Goal: Task Accomplishment & Management: Use online tool/utility

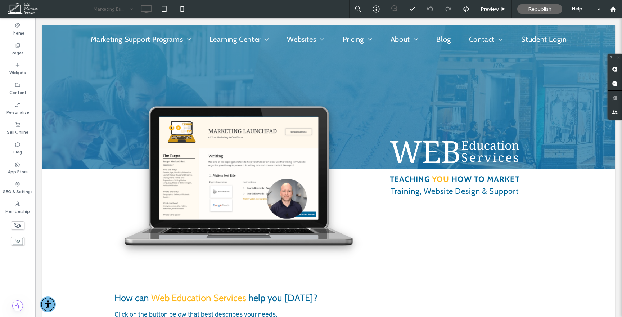
click at [118, 6] on div at bounding box center [311, 158] width 622 height 317
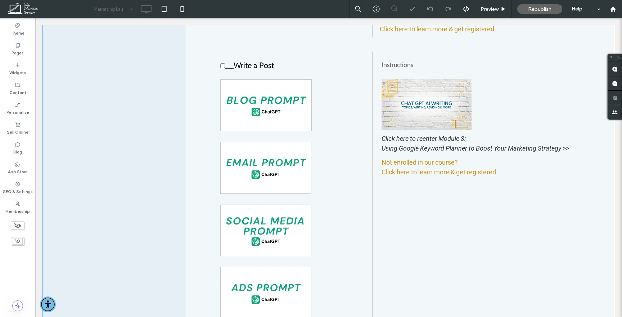
scroll to position [395, 0]
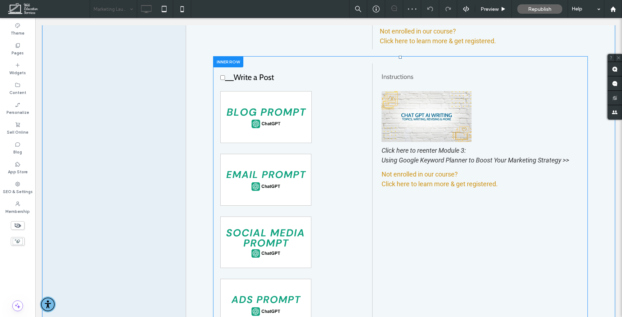
click at [230, 65] on div at bounding box center [228, 61] width 30 height 11
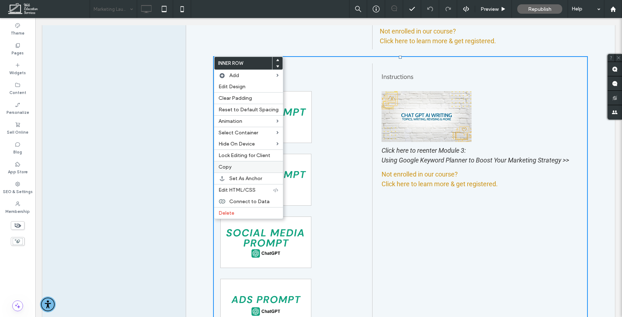
click at [234, 169] on label "Copy" at bounding box center [249, 167] width 60 height 6
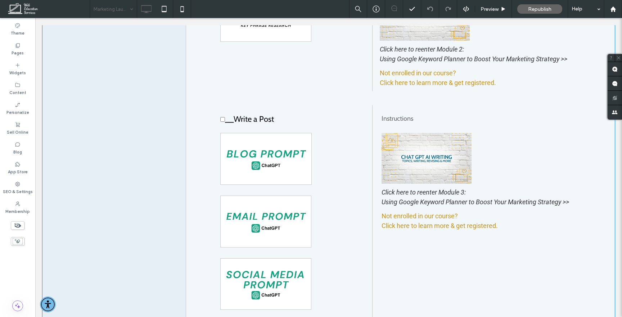
scroll to position [354, 0]
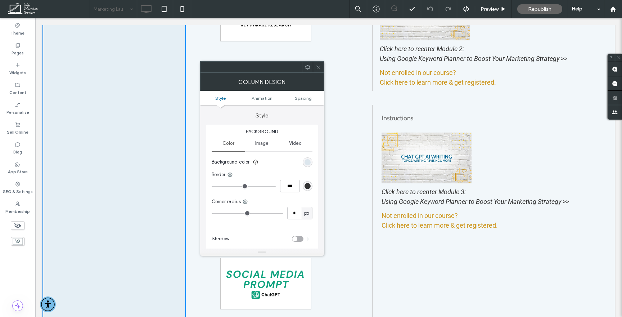
click at [318, 66] on use at bounding box center [319, 67] width 4 height 4
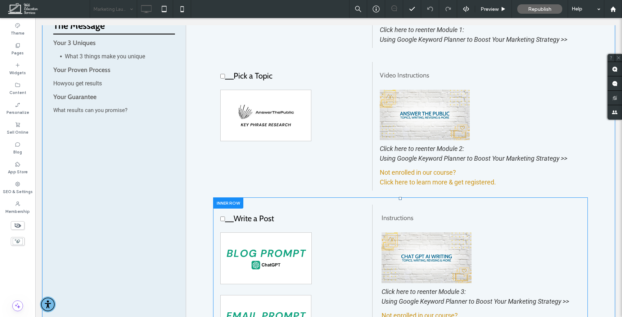
scroll to position [245, 0]
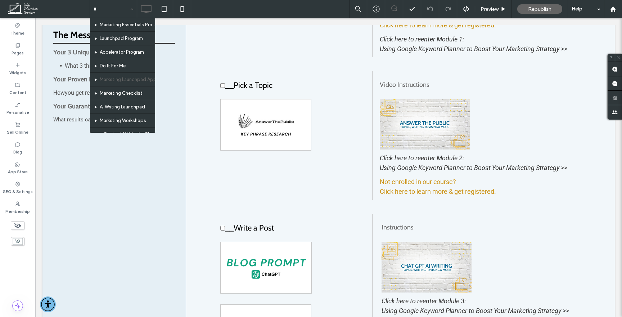
type input "**"
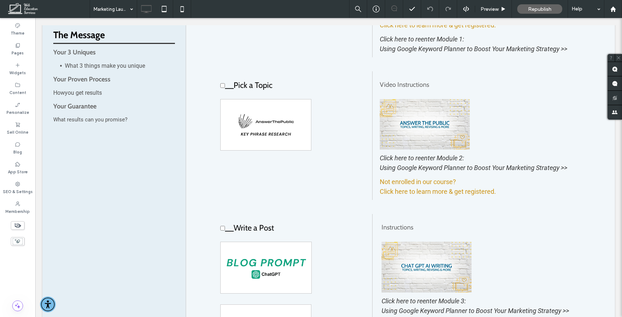
click at [103, 9] on div at bounding box center [311, 158] width 622 height 317
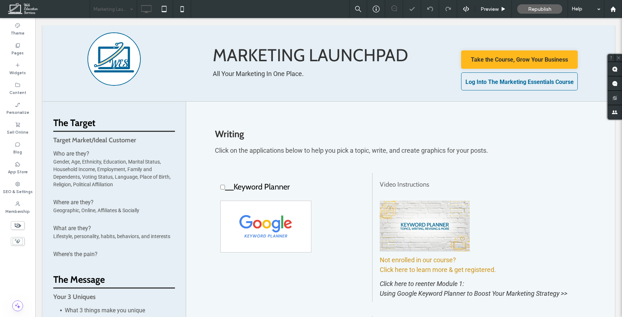
scroll to position [0, 0]
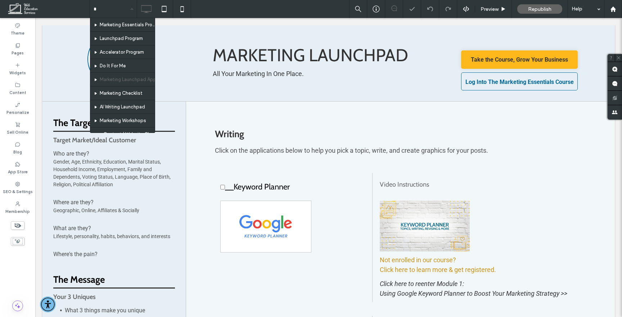
type input "**"
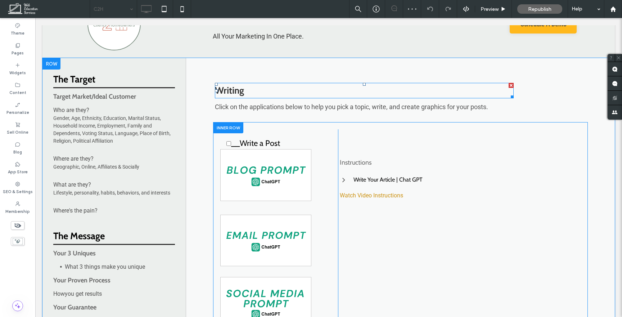
scroll to position [47, 0]
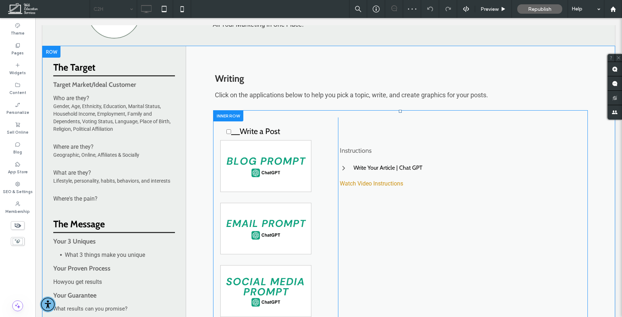
click at [238, 113] on div at bounding box center [228, 115] width 30 height 11
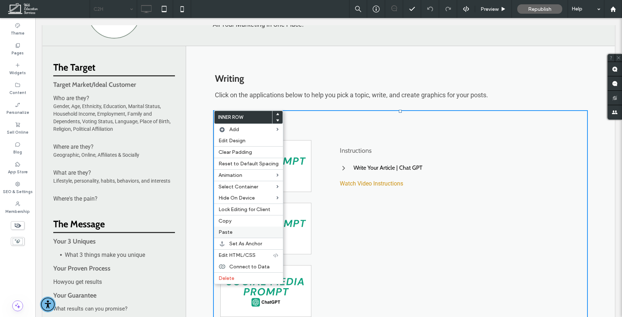
click at [238, 233] on label "Paste" at bounding box center [249, 232] width 60 height 6
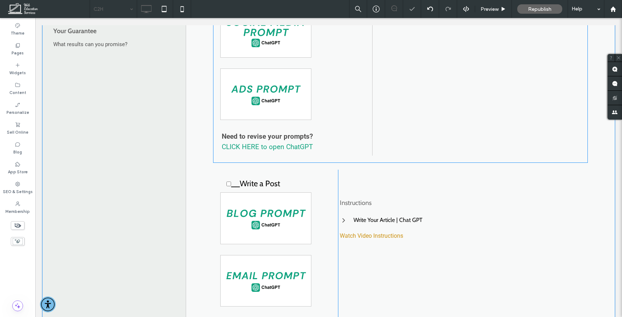
scroll to position [326, 0]
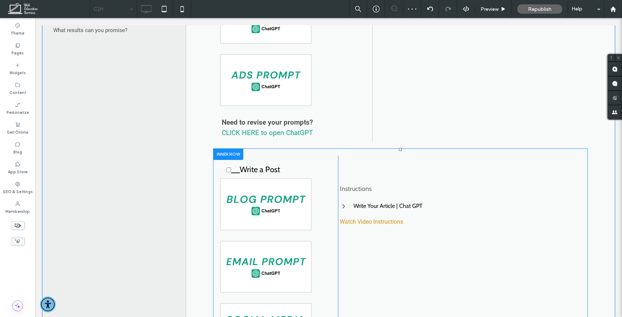
click at [233, 153] on div at bounding box center [228, 153] width 30 height 11
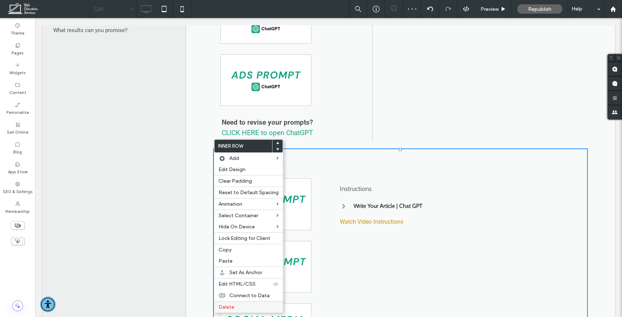
click at [227, 305] on span "Delete" at bounding box center [227, 307] width 16 height 6
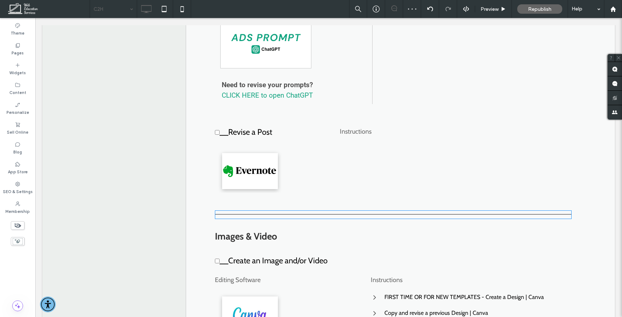
scroll to position [407, 0]
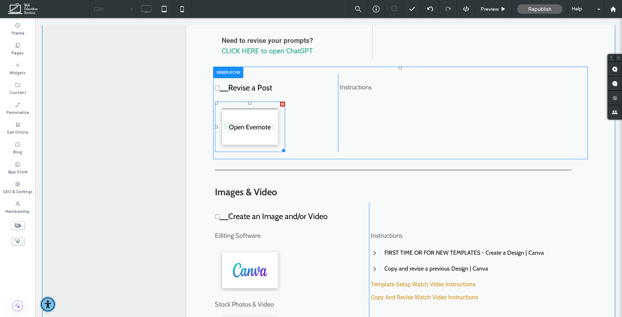
click at [261, 120] on link at bounding box center [250, 127] width 56 height 36
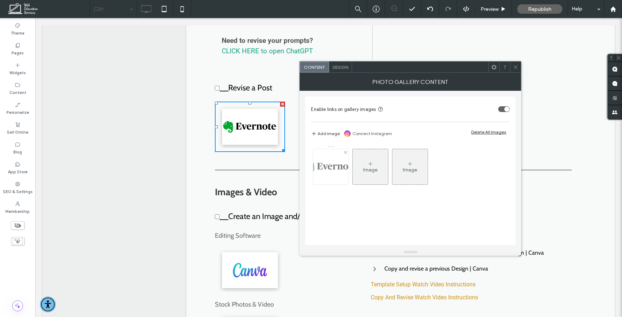
click at [335, 173] on img at bounding box center [331, 166] width 63 height 35
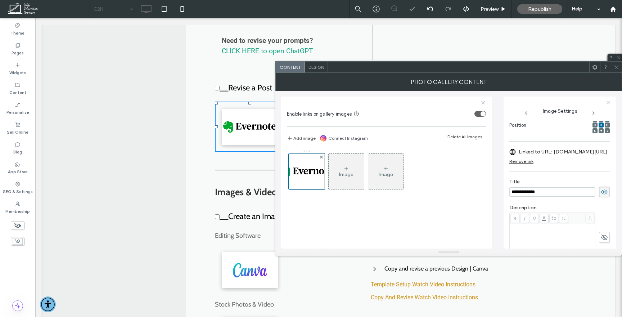
scroll to position [0, 0]
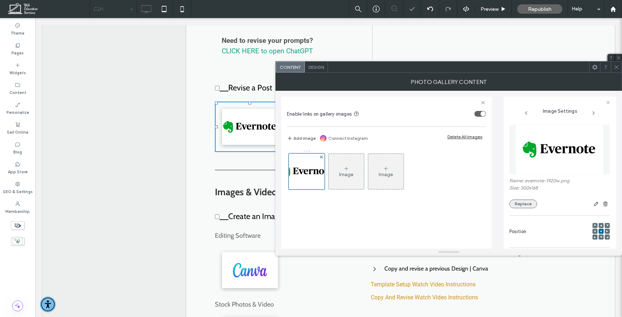
click at [522, 201] on button "Replace" at bounding box center [524, 204] width 28 height 9
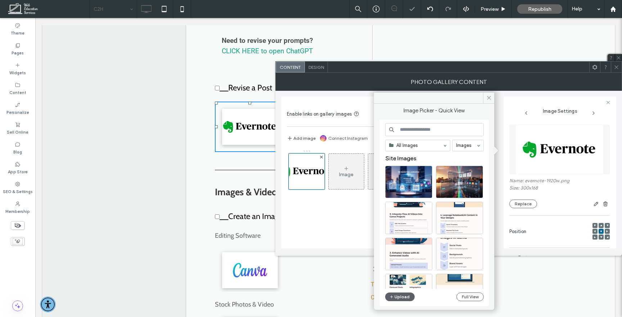
click at [415, 127] on input at bounding box center [434, 129] width 99 height 13
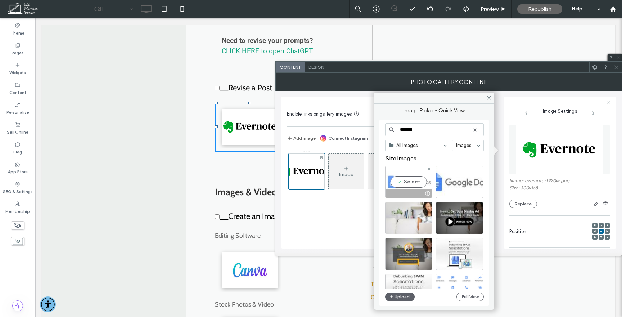
type input "******"
click at [404, 181] on div "Select" at bounding box center [408, 182] width 47 height 32
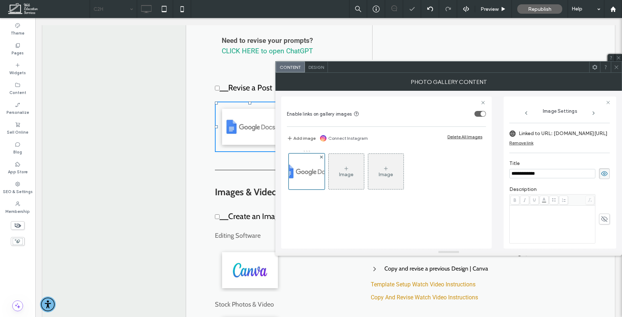
scroll to position [125, 1]
click at [549, 131] on label "Linked to URL: [DOMAIN_NAME][URL]" at bounding box center [562, 132] width 89 height 13
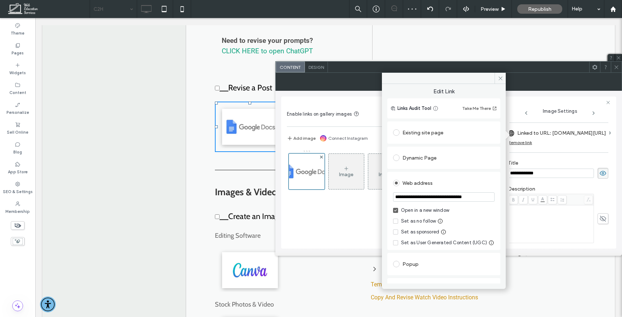
click at [532, 168] on div "**********" at bounding box center [558, 173] width 100 height 11
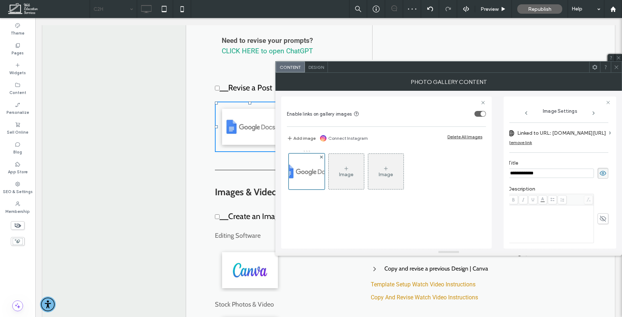
click at [532, 171] on input "**********" at bounding box center [551, 173] width 86 height 9
click at [531, 174] on input "**********" at bounding box center [551, 173] width 86 height 9
type input "****"
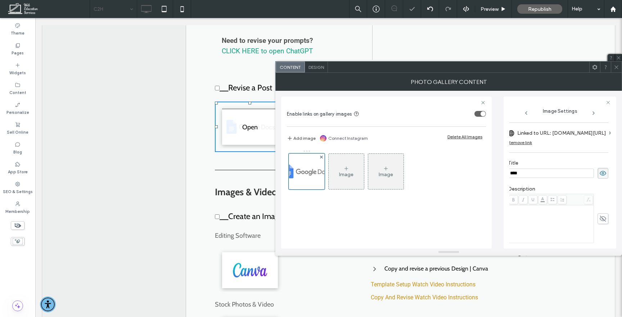
scroll to position [125, 0]
click at [532, 134] on label "Linked to URL: [DOMAIN_NAME][URL]" at bounding box center [563, 132] width 89 height 13
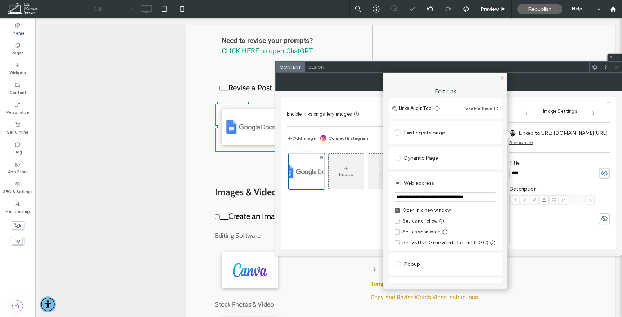
click at [408, 199] on input "**********" at bounding box center [446, 196] width 102 height 9
paste input "url"
type input "**********"
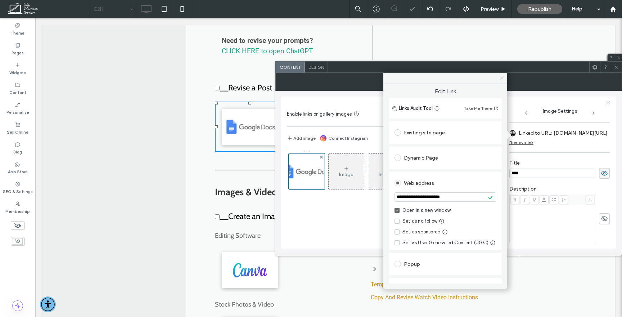
click at [507, 79] on span at bounding box center [501, 78] width 11 height 11
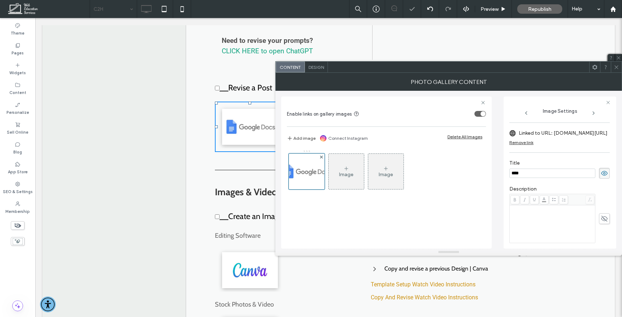
click at [616, 67] on use at bounding box center [617, 67] width 4 height 4
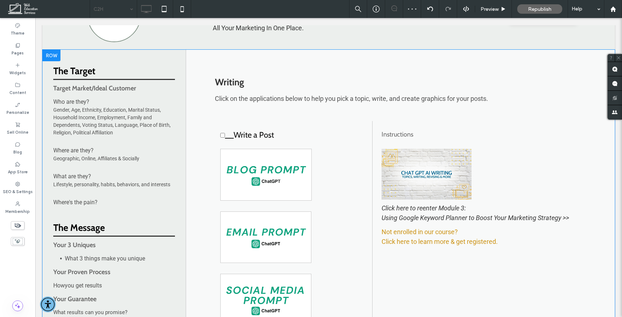
scroll to position [41, 0]
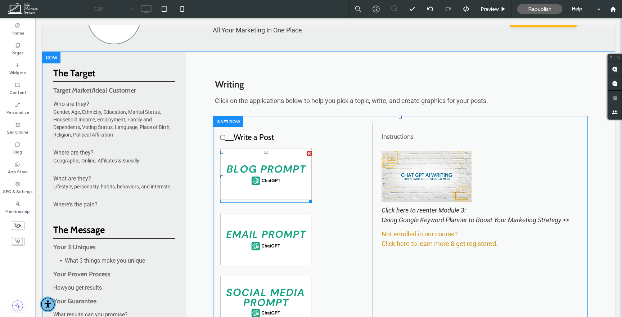
click at [283, 173] on img at bounding box center [265, 174] width 91 height 52
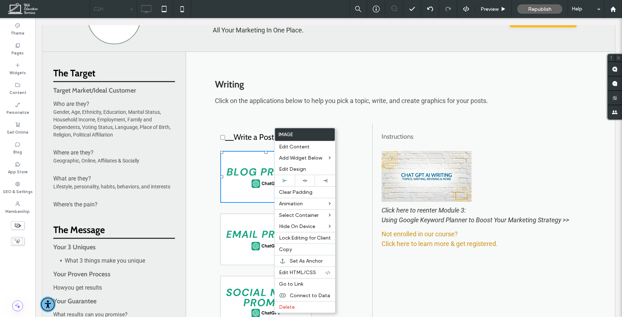
click at [352, 111] on div "Writing Click on the applications below to help you pick a topic, write, and cr…" at bounding box center [400, 89] width 375 height 54
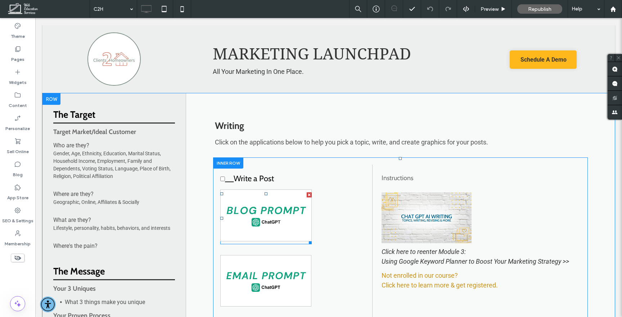
click at [280, 223] on img at bounding box center [265, 215] width 91 height 52
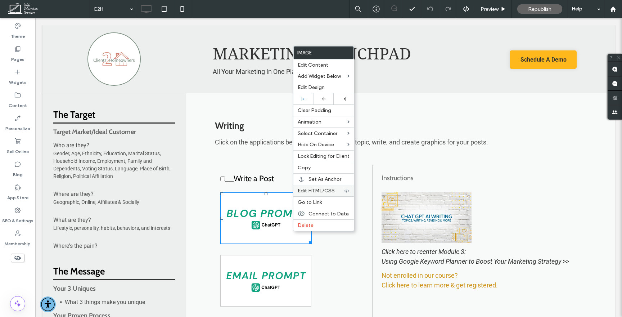
click at [327, 193] on span "Edit HTML/CSS" at bounding box center [316, 191] width 37 height 6
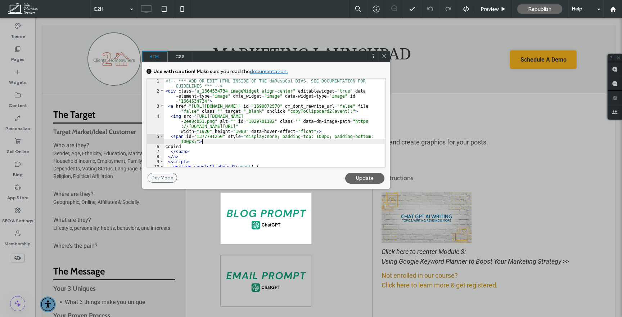
scroll to position [1, 0]
click at [268, 139] on div "<!-- *** ADD OR EDIT HTML INSIDE OF THE dmRespCol DIVS, SEE DOCUMENTATION FOR G…" at bounding box center [274, 131] width 221 height 104
click at [385, 56] on icon at bounding box center [384, 55] width 5 height 5
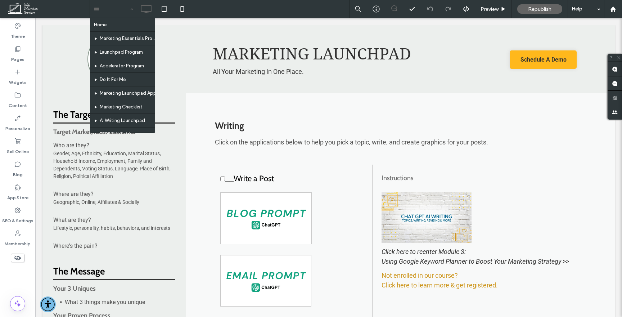
type input "*"
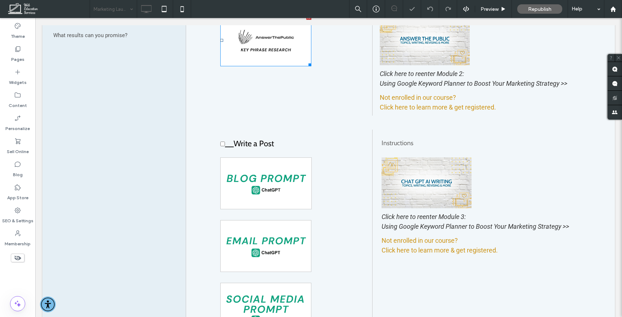
scroll to position [358, 0]
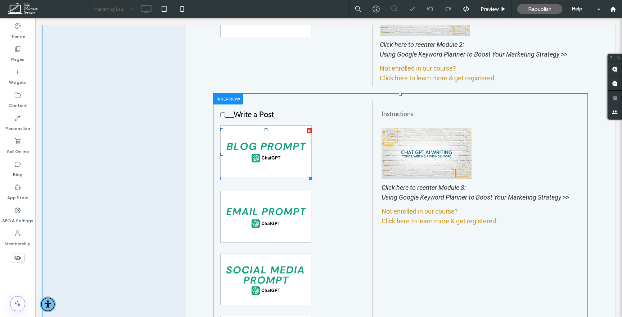
click at [253, 137] on img at bounding box center [265, 151] width 91 height 52
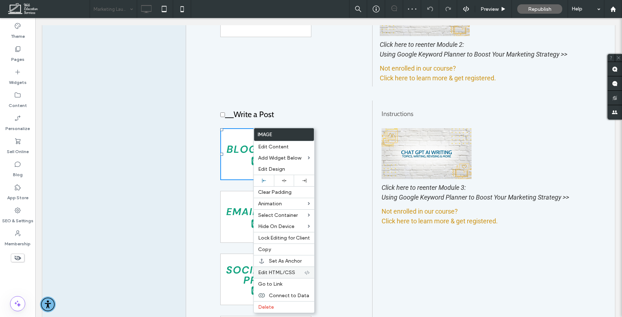
click at [288, 276] on div "Edit HTML/CSS" at bounding box center [284, 273] width 61 height 12
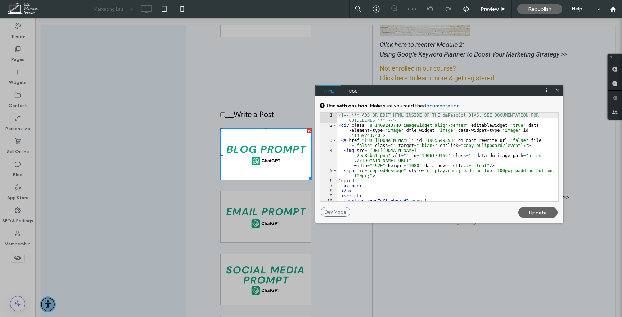
click at [405, 158] on div "<!-- *** ADD OR EDIT HTML INSIDE OF THE dmRespCol DIVS, SEE DOCUMENTATION FOR G…" at bounding box center [447, 165] width 221 height 104
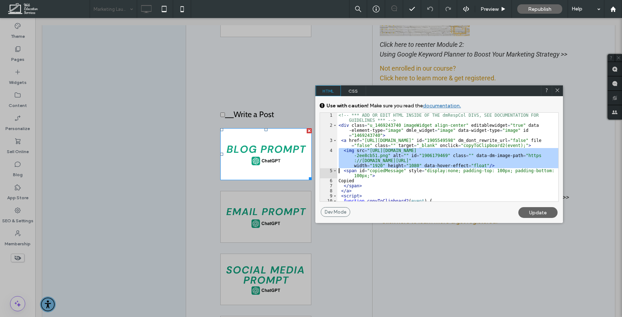
click at [405, 158] on div "<!-- *** ADD OR EDIT HTML INSIDE OF THE dmRespCol DIVS, SEE DOCUMENTATION FOR G…" at bounding box center [447, 165] width 221 height 104
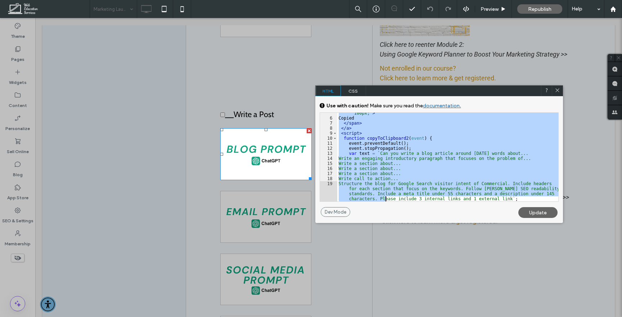
scroll to position [179, 0]
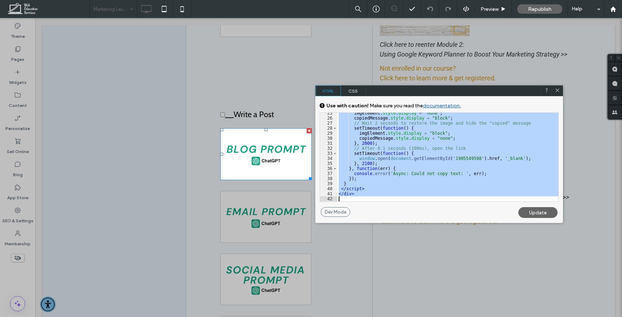
drag, startPoint x: 339, startPoint y: 114, endPoint x: 388, endPoint y: 237, distance: 131.9
click at [388, 237] on body ".wqwq-1{fill:#231f20;} .cls-1q, .cls-2q { fill-rule: evenodd; } .cls-2q { fill:…" at bounding box center [311, 158] width 622 height 317
click at [558, 88] on div at bounding box center [557, 91] width 11 height 11
click at [557, 92] on icon at bounding box center [557, 90] width 5 height 5
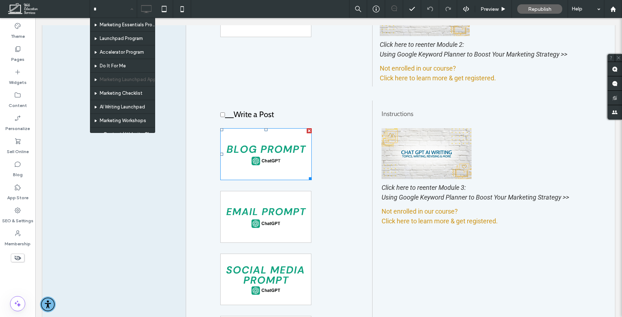
type input "**"
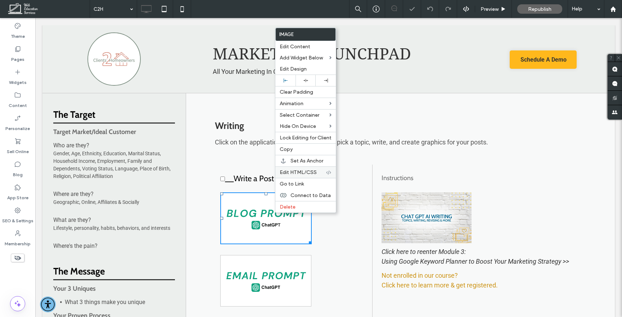
click at [300, 170] on span "Edit HTML/CSS" at bounding box center [298, 172] width 37 height 6
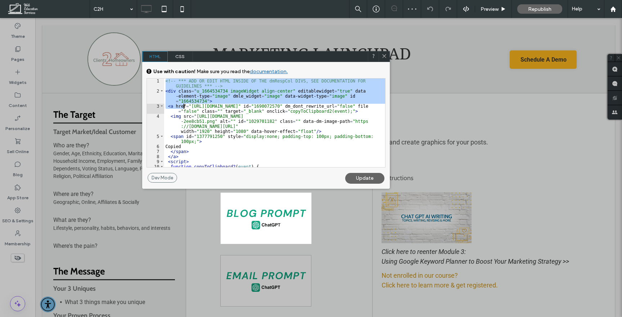
scroll to position [179, 0]
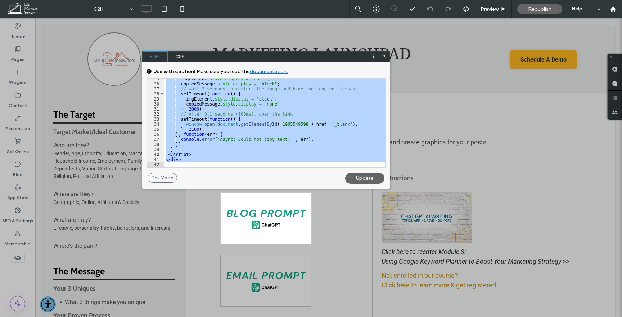
drag, startPoint x: 165, startPoint y: 79, endPoint x: 211, endPoint y: 345, distance: 269.8
click at [211, 317] on html ".wqwq-1{fill:#231f20;} .cls-1q, .cls-2q { fill-rule: evenodd; } .cls-2q { fill:…" at bounding box center [311, 158] width 622 height 317
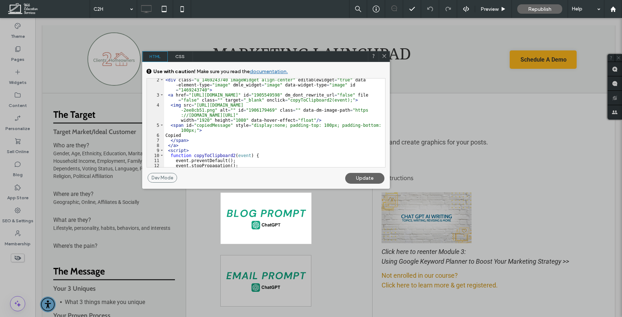
scroll to position [4, 0]
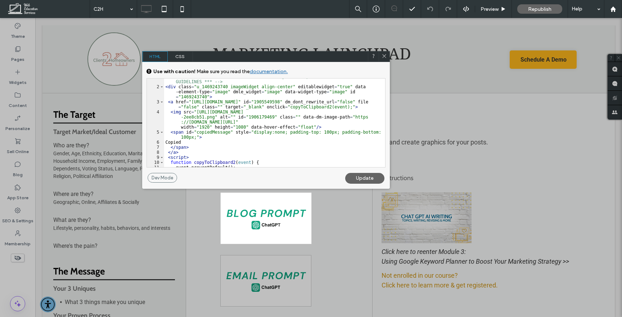
click at [259, 136] on div "<!-- *** ADD OR EDIT HTML INSIDE OF THE dmRespCol DIVS, SEE DOCUMENTATION FOR G…" at bounding box center [274, 126] width 221 height 104
click at [370, 174] on div "Update" at bounding box center [364, 178] width 39 height 11
click at [368, 179] on div "Update" at bounding box center [364, 178] width 39 height 11
click at [358, 179] on div "Update" at bounding box center [364, 178] width 39 height 11
click at [321, 129] on div "<!-- *** ADD OR EDIT HTML INSIDE OF THE dmRespCol DIVS, SEE DOCUMENTATION FOR G…" at bounding box center [274, 126] width 221 height 104
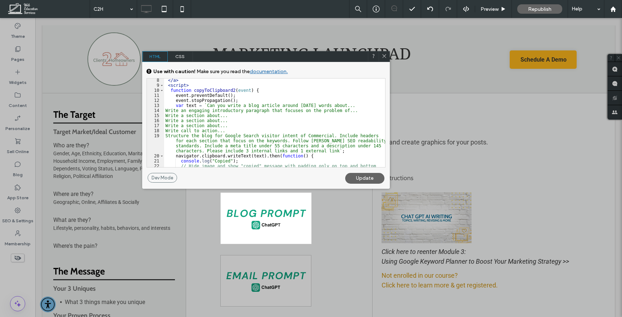
scroll to position [88, 0]
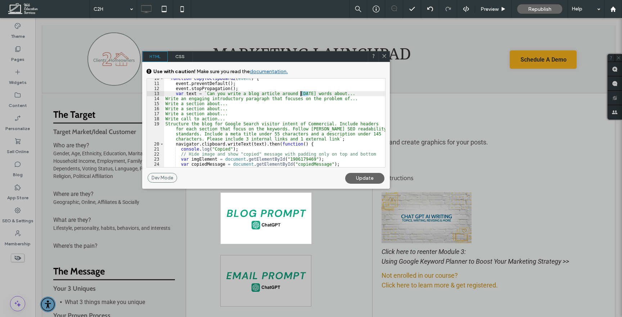
drag, startPoint x: 310, startPoint y: 93, endPoint x: 301, endPoint y: 93, distance: 8.3
click at [301, 93] on div "function copyToClipboard2 ( event ) { event . preventDefault ( ) ; event . stop…" at bounding box center [274, 125] width 221 height 99
type textarea "**"
click at [363, 176] on div "Update" at bounding box center [364, 178] width 39 height 11
click at [362, 122] on div "function copyToClipboard2 ( event ) { event . preventDefault ( ) ; event . stop…" at bounding box center [274, 125] width 221 height 99
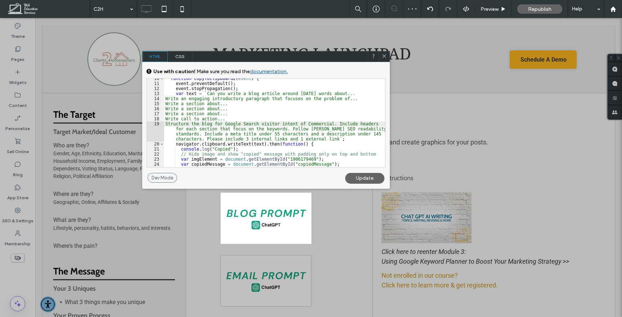
click at [385, 58] on icon at bounding box center [384, 55] width 5 height 5
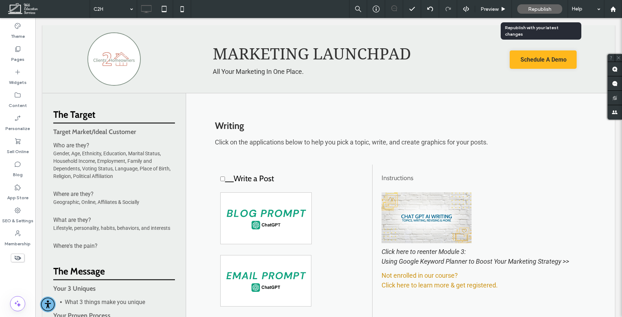
click at [550, 9] on span "Republish" at bounding box center [539, 9] width 23 height 6
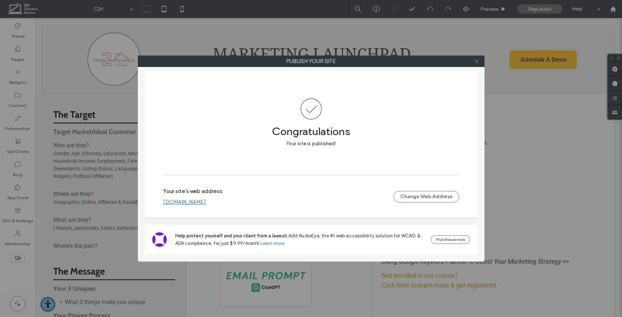
click at [478, 62] on icon at bounding box center [476, 61] width 5 height 5
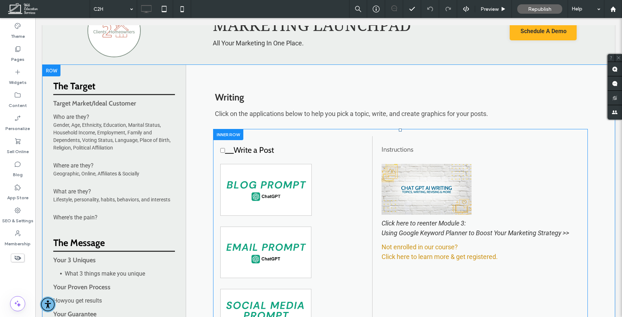
scroll to position [0, 0]
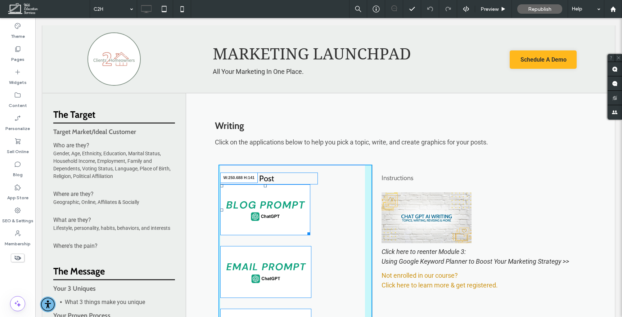
click at [335, 258] on div "__Write a Post Copied W:250.688 H:141 Need to revise your prompts? CLICK HERE t…" at bounding box center [296, 312] width 154 height 294
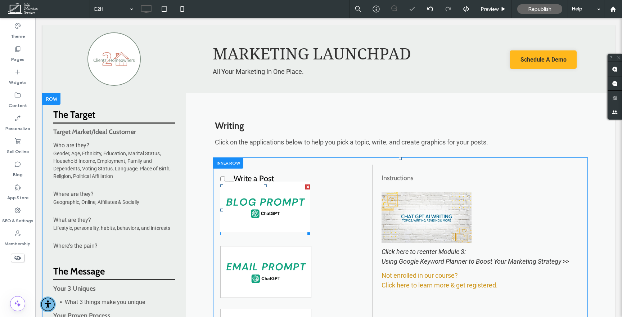
click at [261, 206] on img at bounding box center [265, 207] width 90 height 51
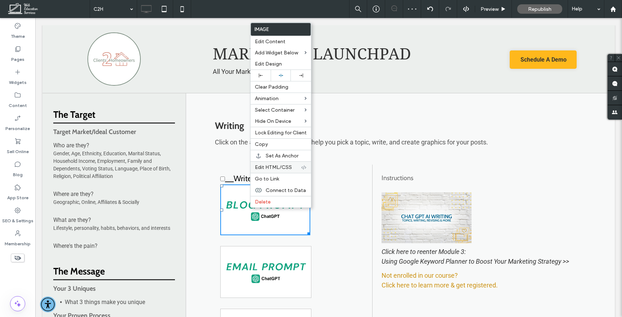
click at [282, 169] on span "Edit HTML/CSS" at bounding box center [273, 167] width 37 height 6
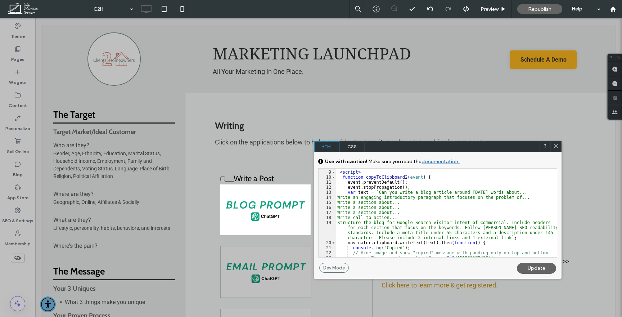
scroll to position [1, 0]
drag, startPoint x: 479, startPoint y: 191, endPoint x: 475, endPoint y: 191, distance: 4.0
click at [475, 191] on div "</ a > < script > function copyToClipboard2 ( event ) { event . preventDefault …" at bounding box center [446, 214] width 221 height 99
click at [475, 191] on div "</ a > < script > function copyToClipboard2 ( event ) { event . preventDefault …" at bounding box center [446, 213] width 221 height 89
drag, startPoint x: 478, startPoint y: 191, endPoint x: 474, endPoint y: 191, distance: 4.3
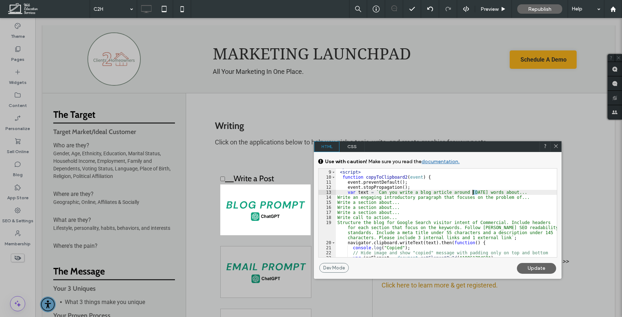
click at [474, 191] on div "</ a > < script > function copyToClipboard2 ( event ) { event . preventDefault …" at bounding box center [446, 214] width 221 height 99
type textarea "**"
click at [549, 268] on div "Update" at bounding box center [536, 268] width 39 height 11
click at [562, 144] on div at bounding box center [467, 158] width 312 height 317
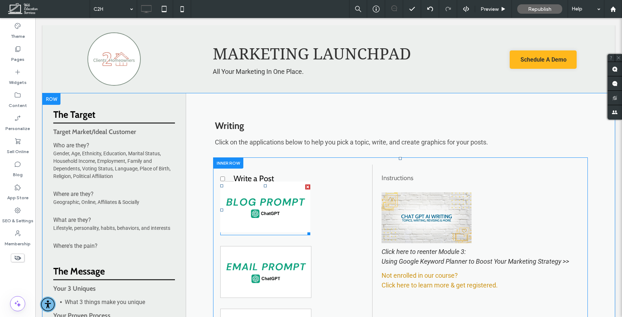
click at [281, 209] on img at bounding box center [265, 207] width 90 height 51
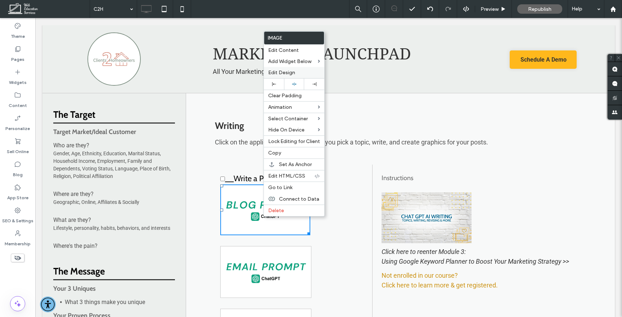
click at [284, 70] on span "Edit Design" at bounding box center [281, 73] width 27 height 6
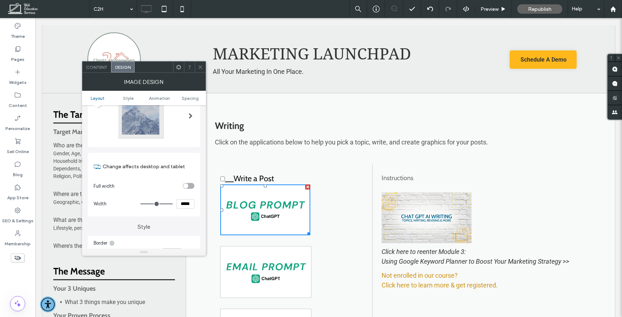
scroll to position [68, 0]
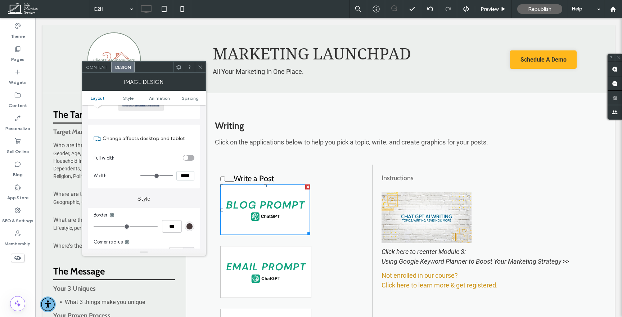
type input "*"
type input "***"
type input "*"
click at [98, 226] on input "range" at bounding box center [126, 226] width 64 height 1
click at [192, 228] on div "rgb(70, 57, 57)" at bounding box center [190, 226] width 6 height 6
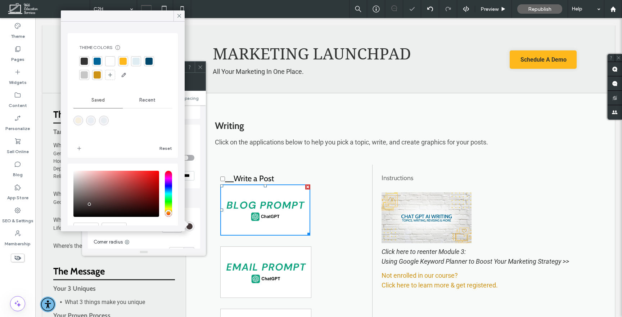
click at [88, 76] on div at bounding box center [84, 75] width 10 height 10
click at [180, 14] on icon at bounding box center [179, 16] width 6 height 6
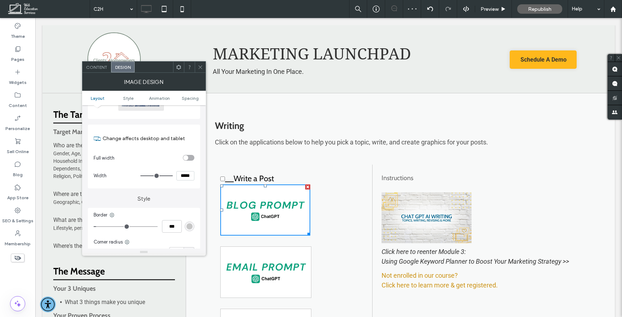
click at [201, 65] on icon at bounding box center [200, 66] width 5 height 5
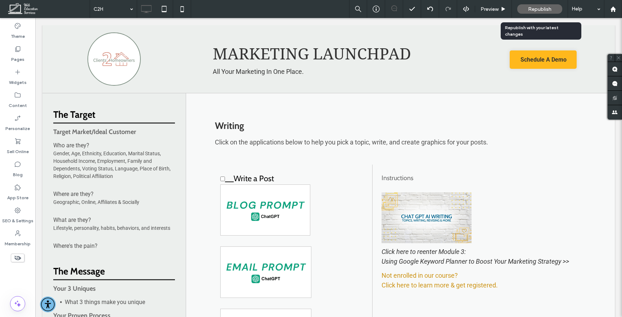
click at [546, 9] on span "Republish" at bounding box center [539, 9] width 23 height 6
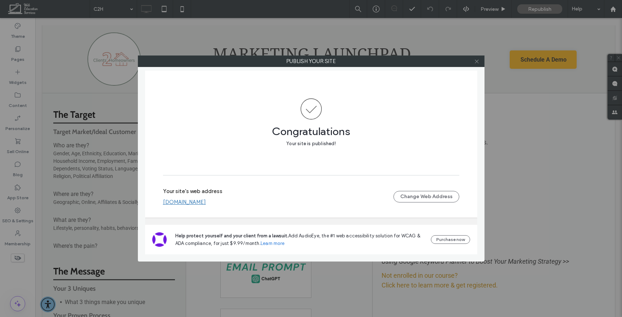
click at [478, 61] on icon at bounding box center [476, 61] width 5 height 5
